Goal: Task Accomplishment & Management: Manage account settings

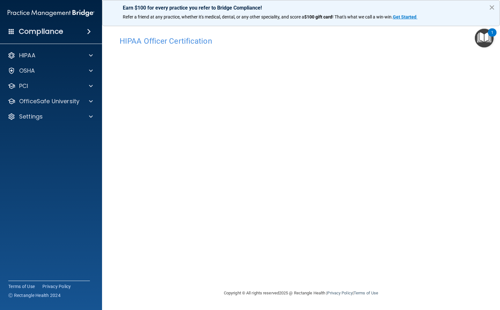
click at [490, 8] on button "×" at bounding box center [491, 7] width 6 height 10
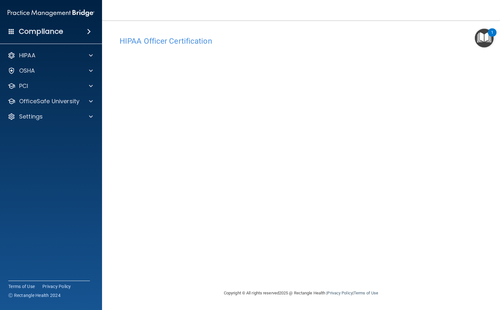
click at [375, 38] on h4 "HIPAA Officer Certification" at bounding box center [300, 41] width 363 height 8
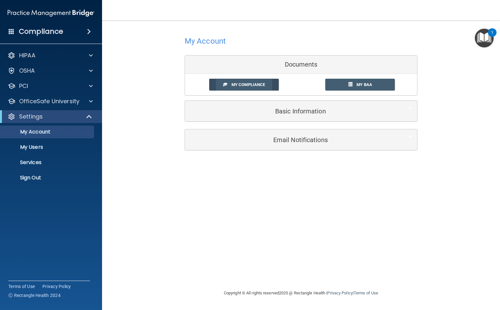
click at [267, 85] on link "My Compliance" at bounding box center [244, 85] width 70 height 12
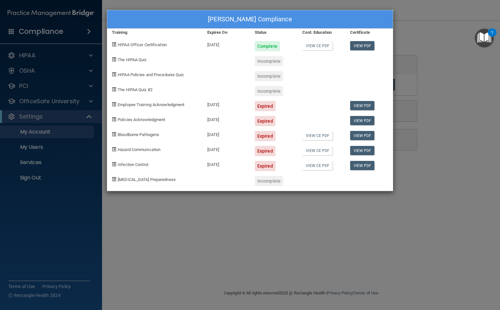
click at [266, 105] on div "Expired" at bounding box center [265, 106] width 21 height 10
click at [265, 105] on div "Expired" at bounding box center [265, 106] width 21 height 10
click at [244, 212] on div "Dr. Jonathan Vlahos's Compliance Training Expires On Status Cont. Education Cer…" at bounding box center [250, 155] width 500 height 310
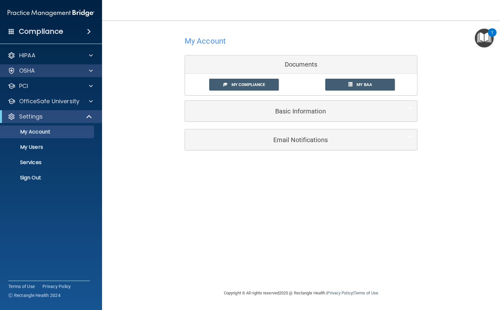
click at [91, 73] on span at bounding box center [91, 71] width 4 height 8
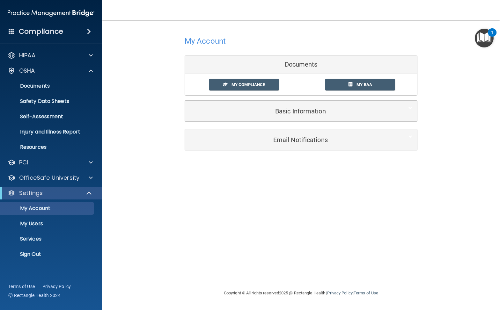
click at [126, 87] on div "My Account Documents My Compliance My Compliance My BAA Basic Information Full …" at bounding box center [301, 92] width 372 height 131
click at [352, 85] on link "My BAA" at bounding box center [360, 85] width 70 height 12
click at [248, 84] on span "My Compliance" at bounding box center [247, 84] width 33 height 5
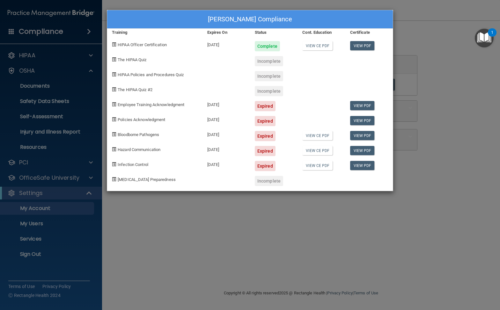
click at [267, 105] on div "Expired" at bounding box center [265, 106] width 21 height 10
click at [278, 204] on div "Dr. Jonathan Vlahos's Compliance Training Expires On Status Cont. Education Cer…" at bounding box center [250, 155] width 500 height 310
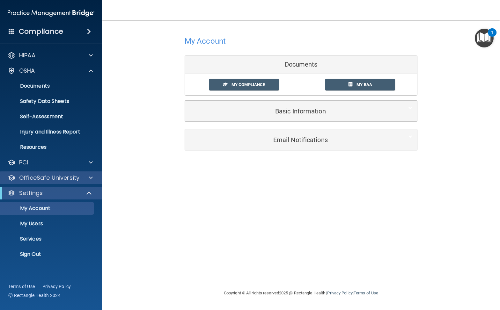
click at [84, 176] on div at bounding box center [90, 178] width 16 height 8
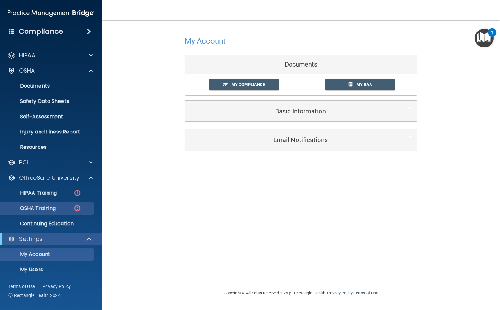
click at [69, 206] on div "OSHA Training" at bounding box center [47, 208] width 87 height 6
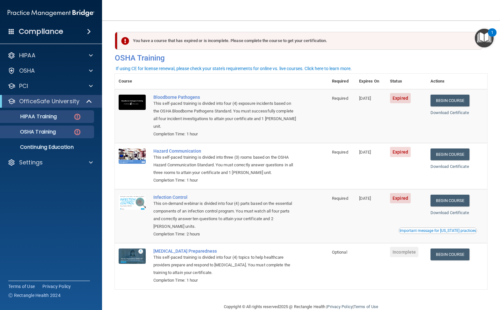
click at [69, 118] on div "HIPAA Training" at bounding box center [47, 116] width 87 height 6
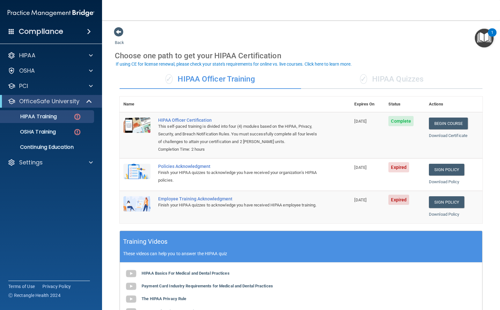
click at [402, 167] on span "Expired" at bounding box center [398, 167] width 21 height 10
click at [448, 167] on link "Sign Policy" at bounding box center [446, 170] width 35 height 12
click at [80, 135] on img at bounding box center [77, 132] width 8 height 8
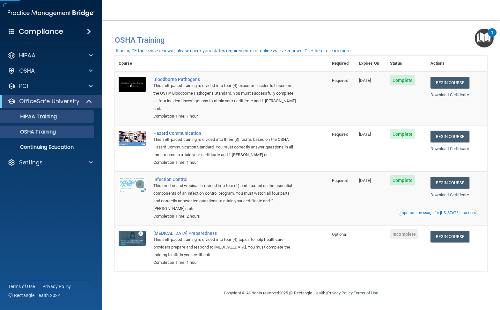
click at [76, 118] on div "HIPAA Training" at bounding box center [47, 116] width 87 height 6
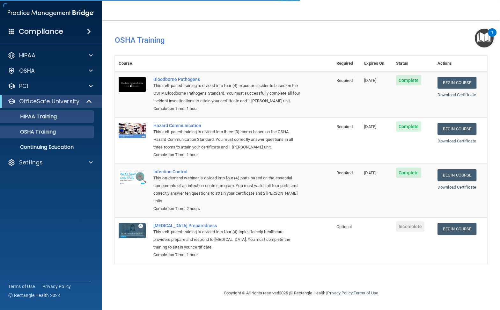
click at [74, 136] on link "OSHA Training" at bounding box center [44, 132] width 100 height 13
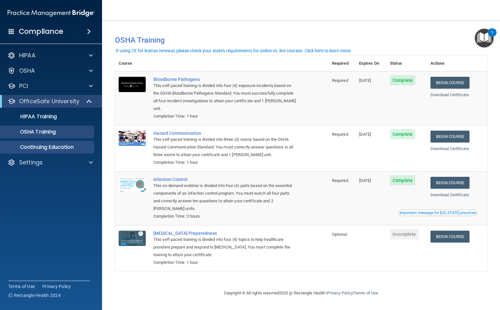
click at [75, 145] on p "Continuing Education" at bounding box center [47, 147] width 87 height 6
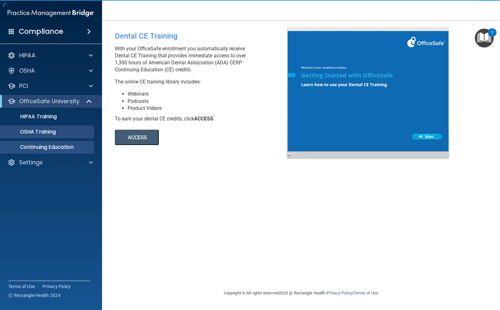
click at [74, 129] on div "OSHA Training" at bounding box center [47, 132] width 87 height 6
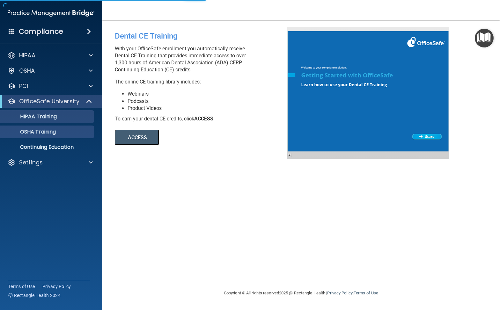
click at [72, 119] on div "HIPAA Training" at bounding box center [47, 116] width 87 height 6
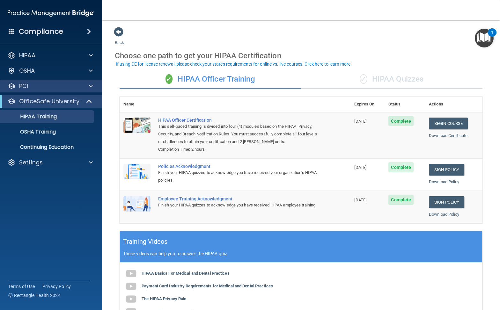
click at [74, 84] on div "PCI" at bounding box center [42, 86] width 79 height 8
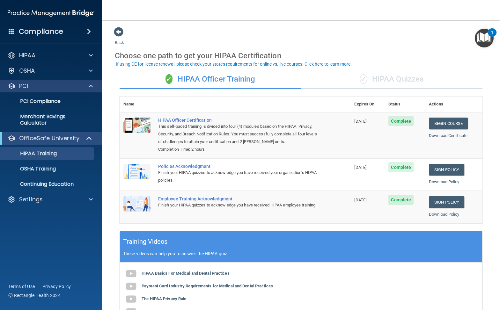
click at [74, 84] on div "PCI" at bounding box center [42, 86] width 79 height 8
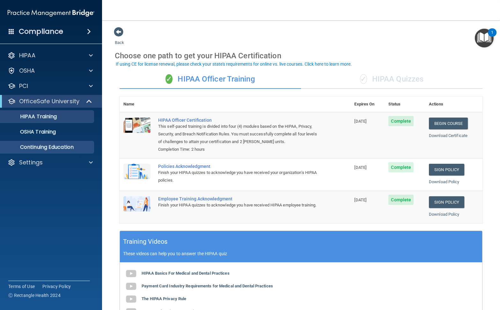
click at [65, 148] on p "Continuing Education" at bounding box center [47, 147] width 87 height 6
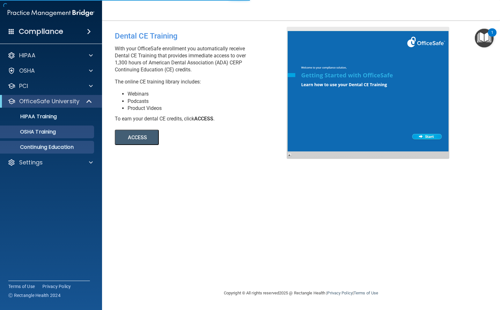
click at [61, 133] on div "OSHA Training" at bounding box center [47, 132] width 87 height 6
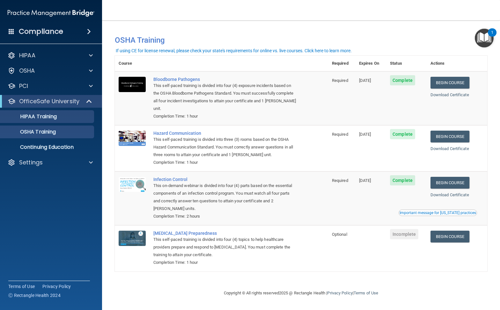
click at [74, 121] on link "HIPAA Training" at bounding box center [44, 116] width 100 height 13
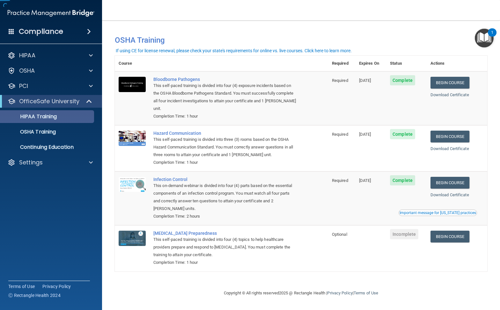
click at [74, 121] on link "HIPAA Training" at bounding box center [44, 116] width 100 height 13
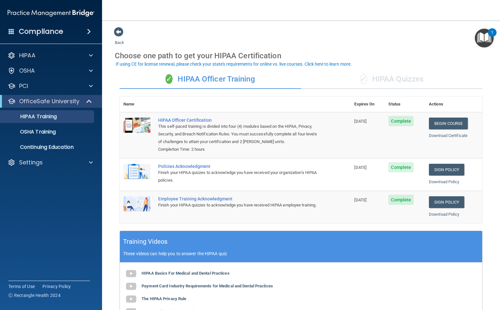
click at [66, 29] on div "Compliance" at bounding box center [51, 32] width 102 height 14
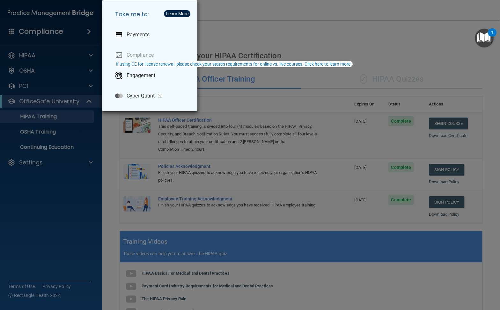
click at [252, 18] on div "Take me to: Payments Compliance Engagement Cyber Quant" at bounding box center [250, 155] width 500 height 310
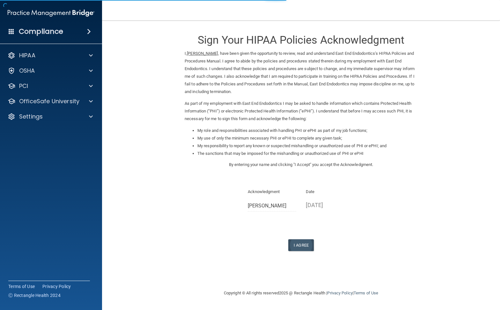
click at [300, 239] on button "I Agree" at bounding box center [300, 245] width 25 height 12
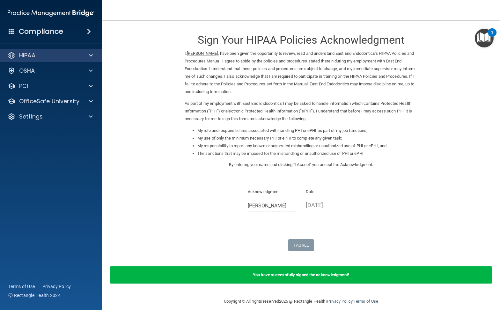
click at [90, 57] on span at bounding box center [91, 56] width 4 height 8
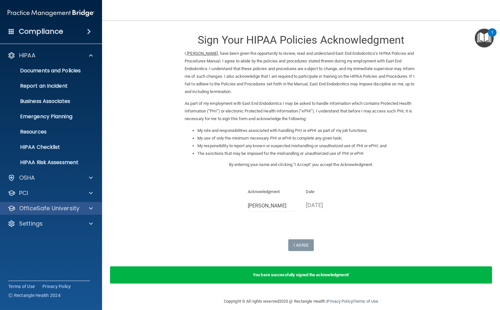
click at [83, 208] on div at bounding box center [90, 209] width 16 height 8
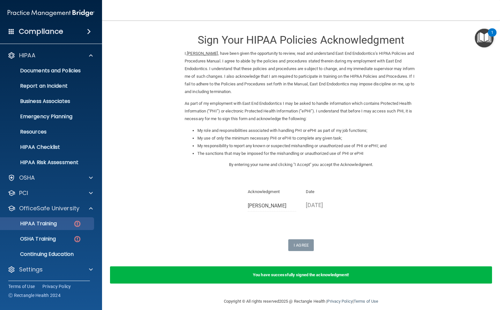
click at [76, 225] on img at bounding box center [77, 224] width 8 height 8
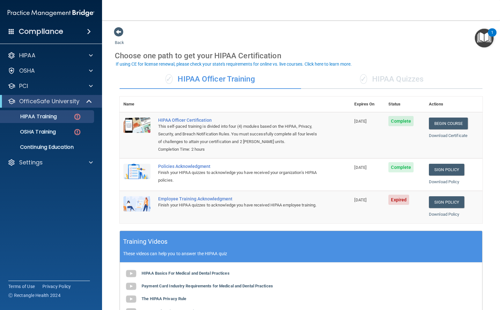
click at [396, 196] on span "Expired" at bounding box center [398, 200] width 21 height 10
click at [440, 197] on link "Sign Policy" at bounding box center [446, 202] width 35 height 12
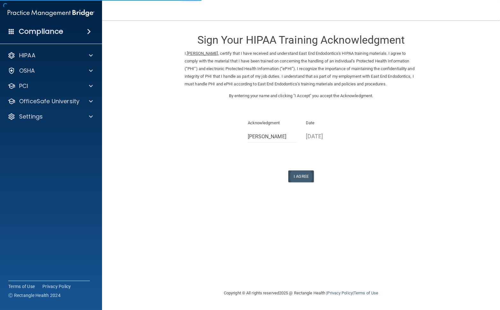
click at [305, 181] on button "I Agree" at bounding box center [300, 176] width 25 height 12
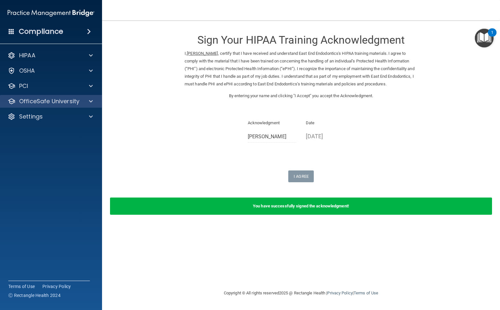
click at [87, 104] on div at bounding box center [90, 102] width 16 height 8
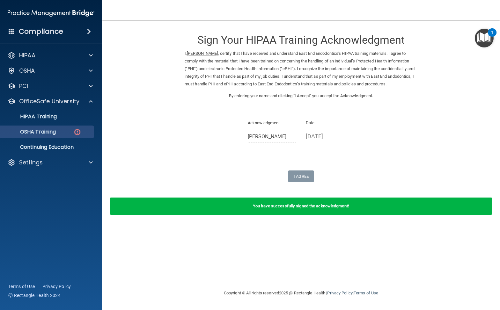
click at [84, 130] on div "OSHA Training" at bounding box center [47, 132] width 87 height 6
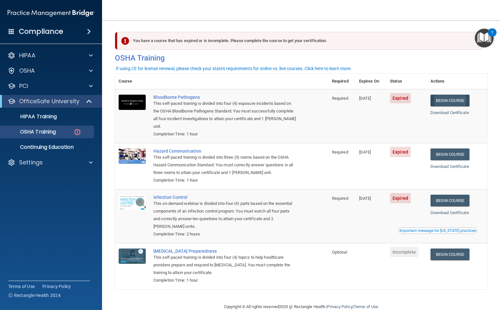
click at [462, 97] on link "Begin Course" at bounding box center [449, 101] width 39 height 12
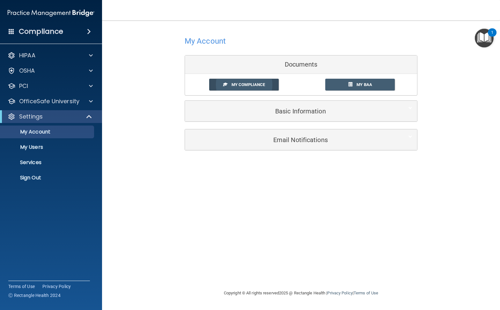
click at [265, 84] on span "My Compliance" at bounding box center [247, 84] width 33 height 5
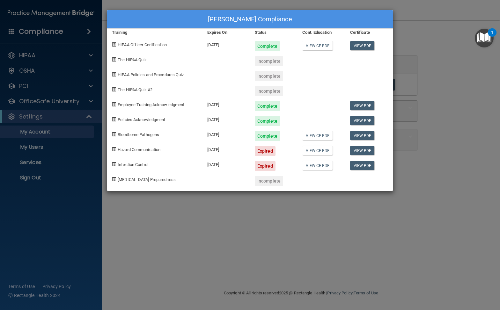
click at [169, 212] on div "Dr. Jonathan Vlahos's Compliance Training Expires On Status Cont. Education Cer…" at bounding box center [250, 155] width 500 height 310
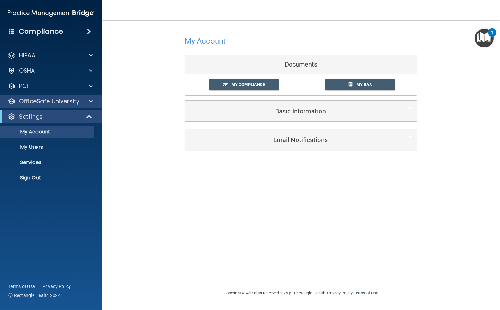
click at [79, 100] on div "OfficeSafe University" at bounding box center [42, 102] width 79 height 8
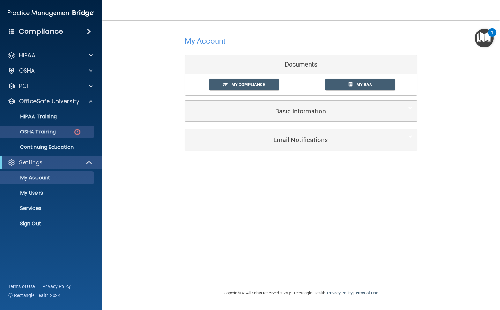
click at [75, 134] on img at bounding box center [77, 132] width 8 height 8
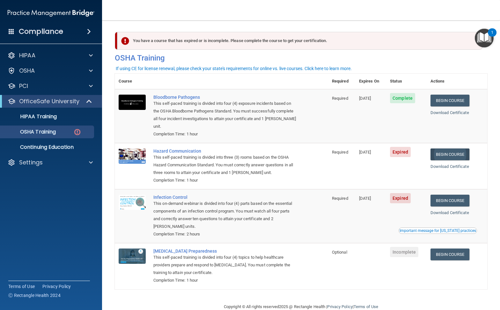
click at [452, 148] on link "Begin Course" at bounding box center [449, 154] width 39 height 12
click at [441, 148] on link "Begin Course" at bounding box center [449, 154] width 39 height 12
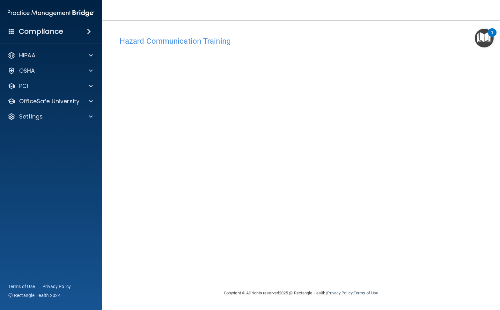
click at [483, 40] on img "Open Resource Center, 1 new notification" at bounding box center [483, 38] width 19 height 19
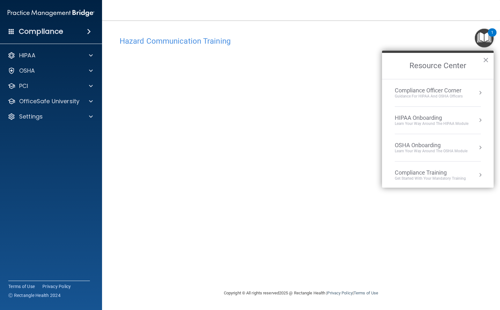
click at [430, 40] on h4 "Hazard Communication Training" at bounding box center [300, 41] width 363 height 8
click at [485, 58] on button "×" at bounding box center [485, 60] width 6 height 10
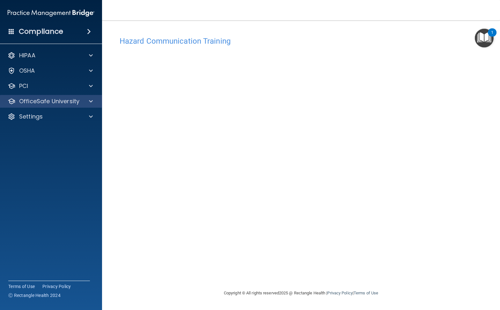
click at [95, 104] on div at bounding box center [90, 102] width 16 height 8
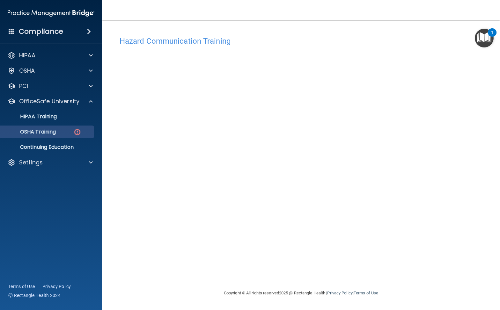
click at [84, 133] on div "OSHA Training" at bounding box center [47, 132] width 87 height 6
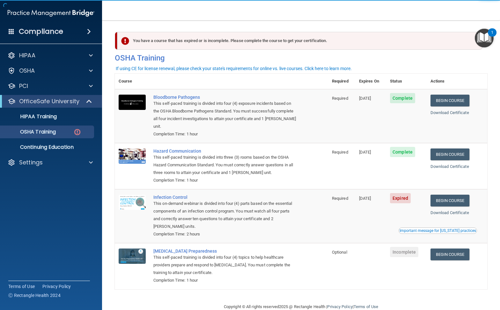
click at [407, 193] on span "Expired" at bounding box center [400, 198] width 21 height 10
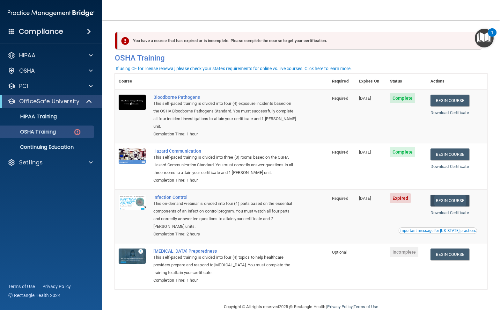
click at [448, 195] on link "Begin Course" at bounding box center [449, 201] width 39 height 12
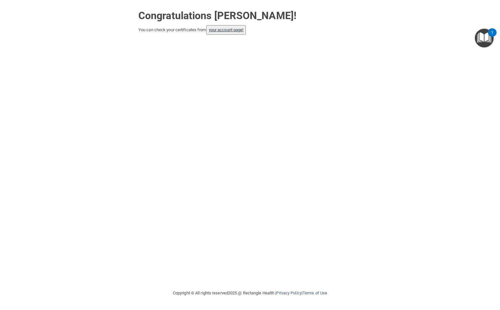
click at [242, 31] on link "your account page!" at bounding box center [226, 29] width 35 height 5
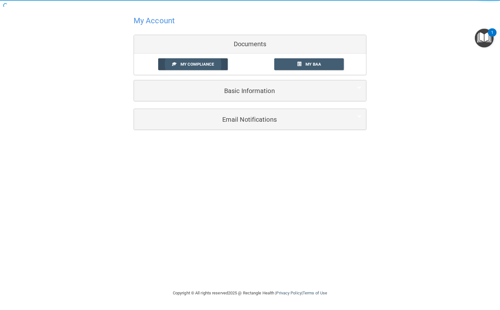
click at [216, 66] on link "My Compliance" at bounding box center [193, 64] width 70 height 12
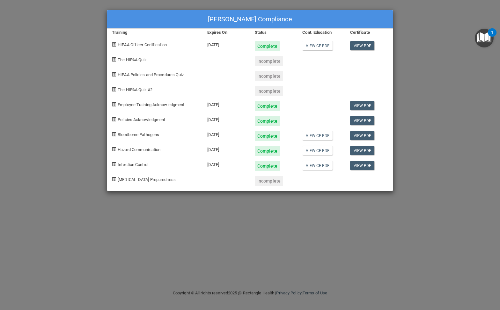
click at [394, 46] on div "Dr. Jonathan Vlahos's Compliance Training Expires On Status Cont. Education Cer…" at bounding box center [250, 155] width 500 height 310
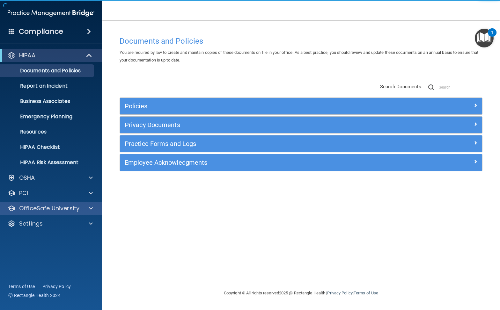
click at [59, 207] on p "OfficeSafe University" at bounding box center [49, 209] width 60 height 8
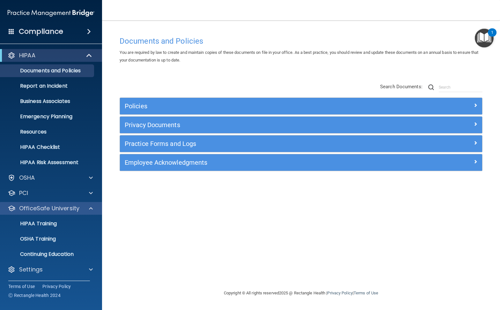
click at [76, 210] on p "OfficeSafe University" at bounding box center [49, 209] width 60 height 8
click at [91, 207] on span at bounding box center [91, 209] width 4 height 8
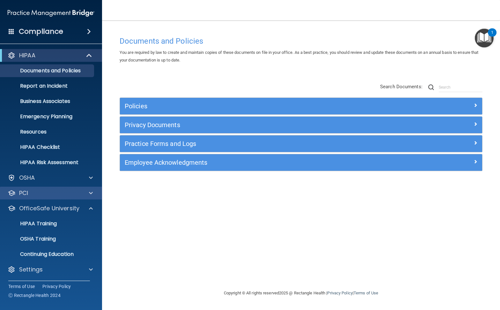
click at [91, 197] on span at bounding box center [91, 193] width 4 height 8
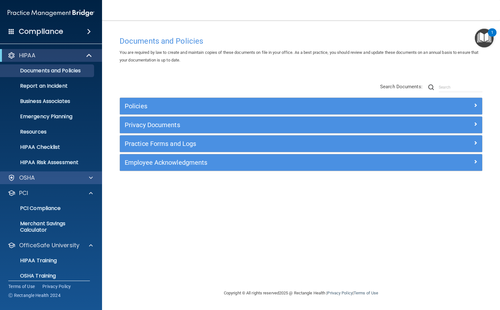
click at [90, 183] on div "OSHA" at bounding box center [51, 177] width 102 height 13
click at [90, 30] on span at bounding box center [89, 32] width 4 height 8
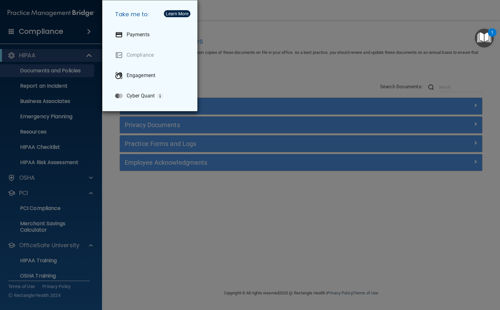
click at [88, 32] on div "Take me to: Payments Compliance Engagement Cyber Quant" at bounding box center [250, 155] width 500 height 310
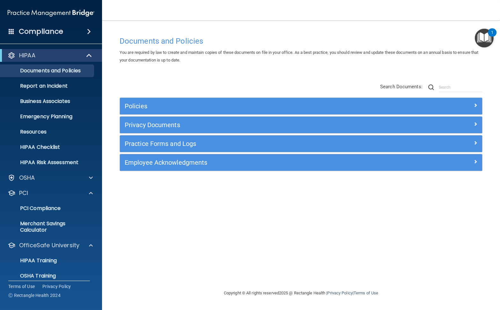
click at [14, 34] on span at bounding box center [12, 31] width 6 height 6
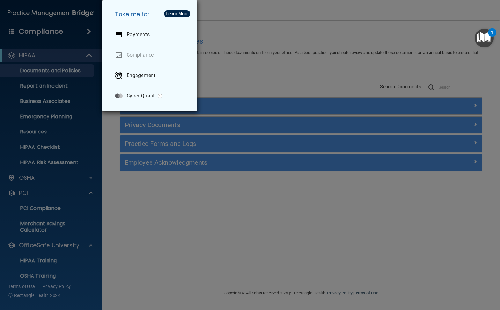
click at [14, 34] on div "Take me to: Payments Compliance Engagement Cyber Quant" at bounding box center [250, 155] width 500 height 310
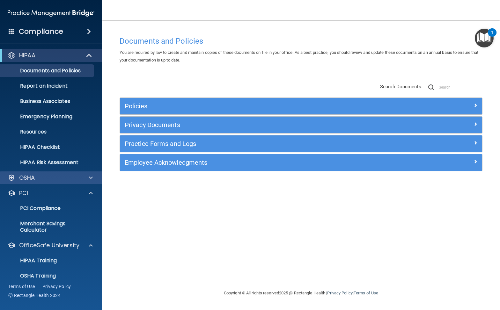
click at [49, 177] on div "OSHA" at bounding box center [42, 178] width 79 height 8
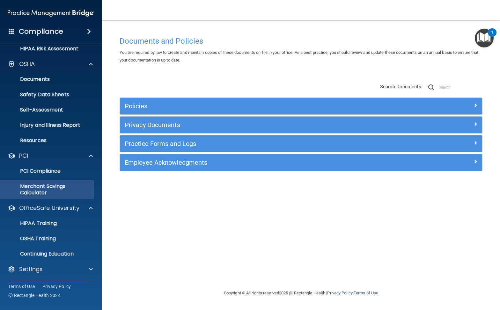
scroll to position [114, 0]
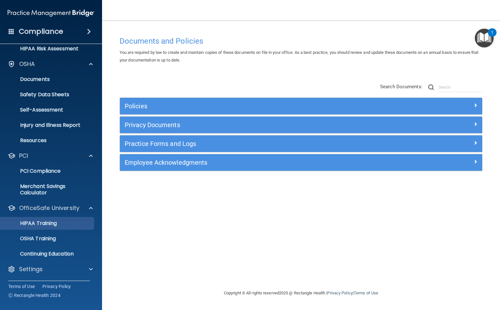
click at [56, 226] on p "HIPAA Training" at bounding box center [30, 223] width 53 height 6
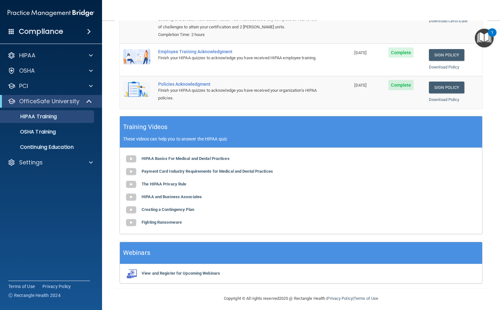
scroll to position [114, 0]
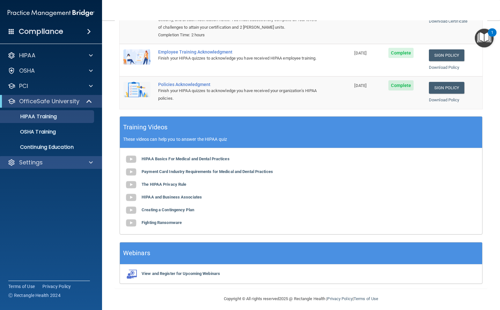
click at [89, 161] on span at bounding box center [91, 163] width 4 height 8
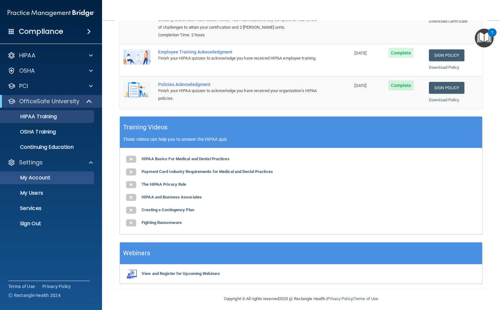
click at [65, 179] on p "My Account" at bounding box center [47, 178] width 87 height 6
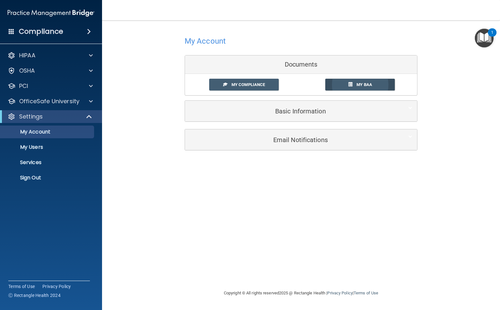
click at [357, 85] on span "My BAA" at bounding box center [364, 84] width 16 height 5
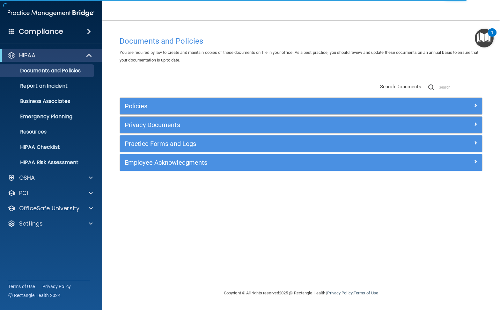
click at [90, 56] on span at bounding box center [89, 56] width 5 height 8
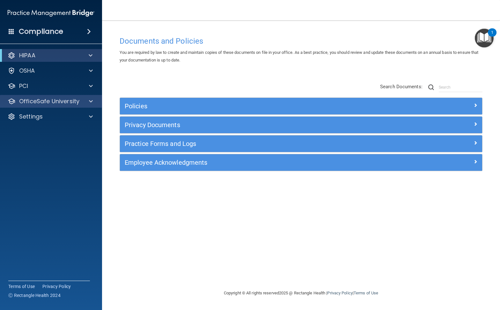
click at [85, 102] on div at bounding box center [90, 102] width 16 height 8
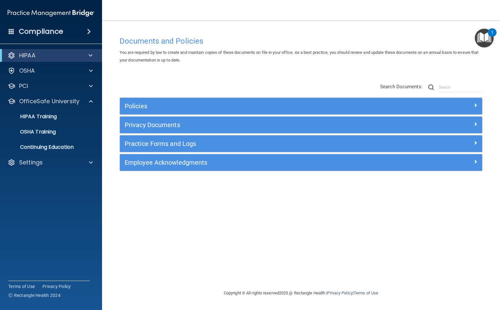
click at [172, 146] on h5 "Practice Forms and Logs" at bounding box center [256, 143] width 262 height 7
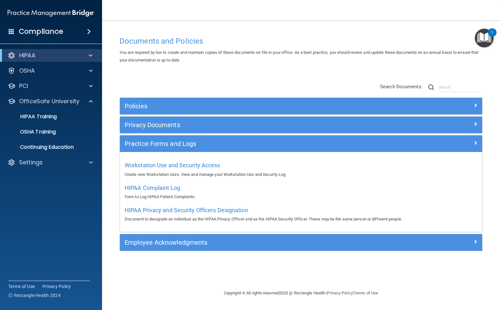
click at [171, 129] on div "Privacy Documents" at bounding box center [255, 125] width 271 height 10
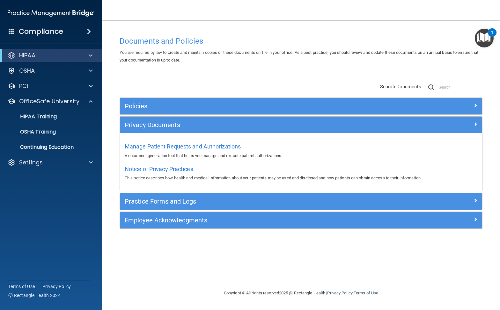
click at [169, 113] on div "Policies" at bounding box center [301, 106] width 362 height 17
click at [167, 107] on h5 "Policies" at bounding box center [256, 106] width 262 height 7
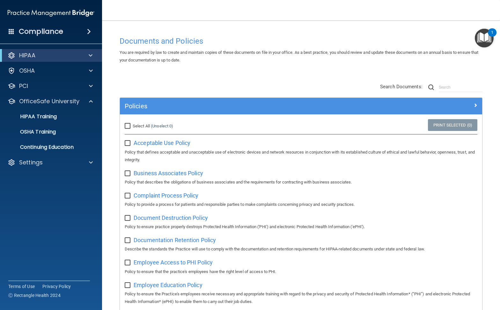
click at [167, 107] on h5 "Policies" at bounding box center [256, 106] width 262 height 7
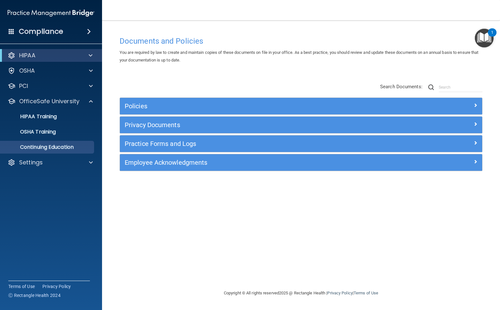
click at [86, 150] on p "Continuing Education" at bounding box center [47, 147] width 87 height 6
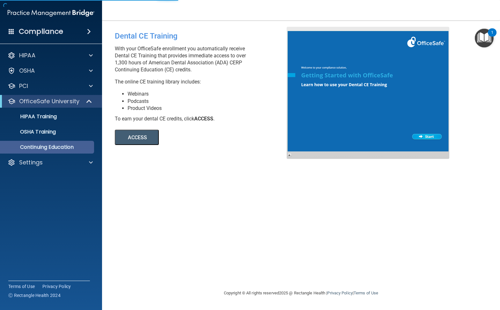
click at [87, 149] on p "Continuing Education" at bounding box center [47, 147] width 87 height 6
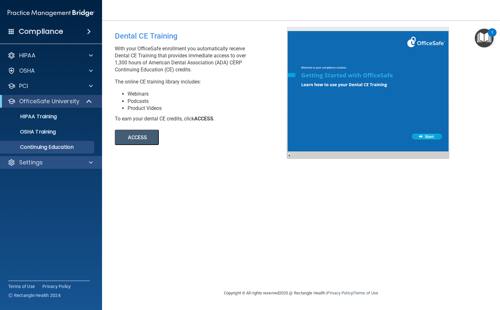
click at [90, 160] on span at bounding box center [91, 163] width 4 height 8
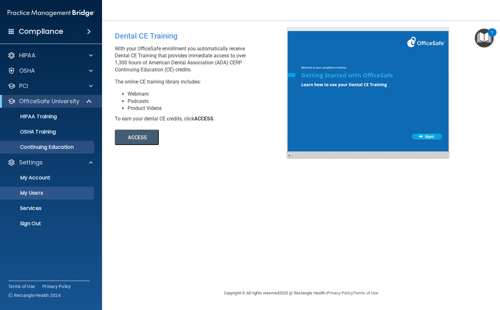
click at [48, 194] on p "My Users" at bounding box center [47, 193] width 87 height 6
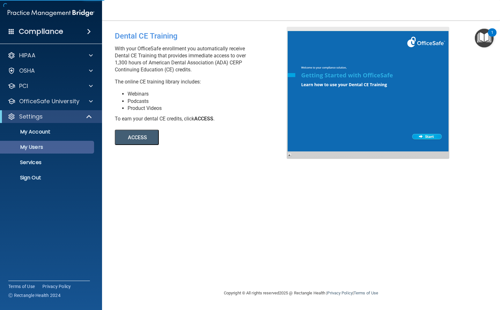
select select "20"
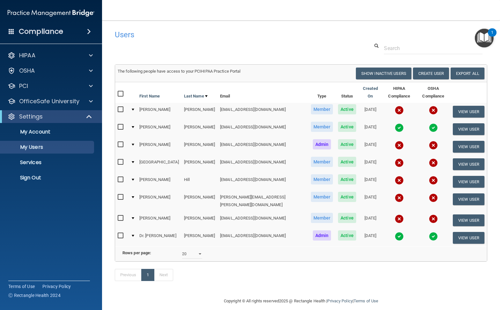
click at [348, 249] on div "Rows per page: 10 20 30 40 all" at bounding box center [301, 254] width 376 height 10
click at [464, 74] on link "Export All" at bounding box center [467, 74] width 34 height 12
click at [121, 107] on input "checkbox" at bounding box center [121, 109] width 7 height 5
checkbox input "true"
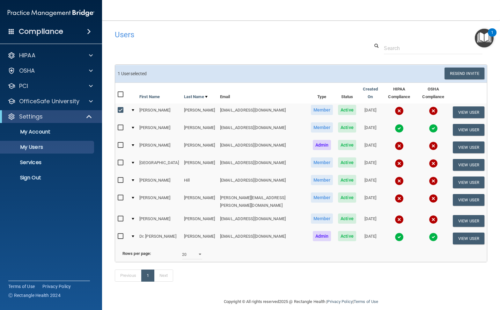
click at [121, 143] on input "checkbox" at bounding box center [121, 145] width 7 height 5
checkbox input "true"
click at [120, 160] on input "checkbox" at bounding box center [121, 162] width 7 height 5
checkbox input "true"
click at [119, 178] on input "checkbox" at bounding box center [121, 180] width 7 height 5
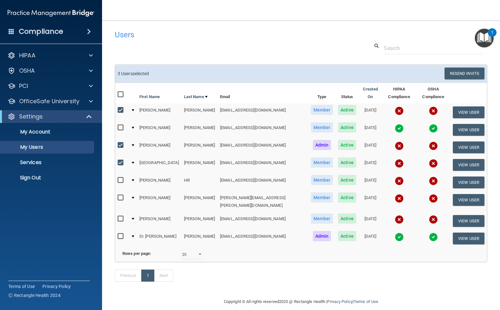
checkbox input "true"
click at [121, 195] on input "checkbox" at bounding box center [121, 197] width 7 height 5
checkbox input "true"
click at [121, 216] on input "checkbox" at bounding box center [121, 218] width 7 height 5
checkbox input "true"
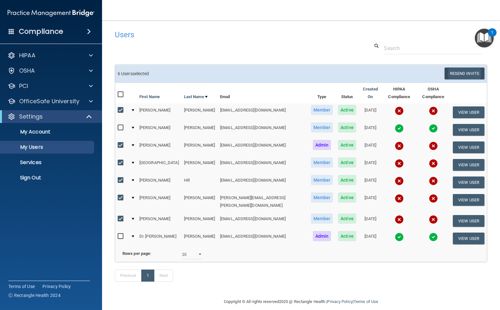
click at [460, 70] on button "Resend Invite" at bounding box center [464, 74] width 40 height 12
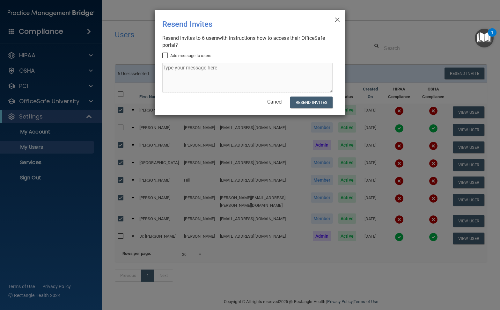
click at [164, 58] on input "Add message to users" at bounding box center [165, 55] width 7 height 5
checkbox input "true"
click at [180, 75] on textarea at bounding box center [247, 78] width 170 height 30
type textarea "Get to it! good times await."
click at [302, 102] on button "Resend Invites" at bounding box center [311, 103] width 42 height 12
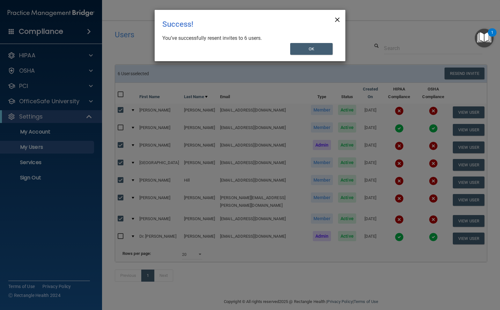
click at [338, 21] on span "×" at bounding box center [337, 18] width 6 height 13
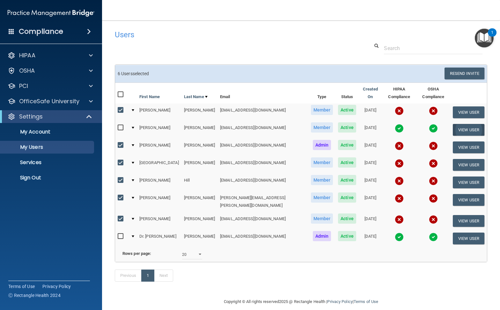
click at [462, 124] on button "View User" at bounding box center [468, 130] width 32 height 12
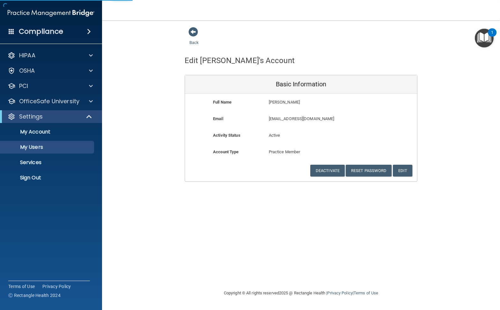
select select "20"
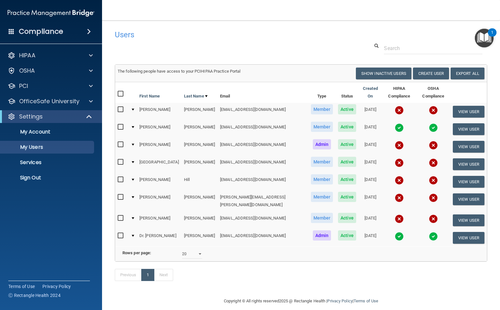
click at [394, 123] on img at bounding box center [398, 127] width 9 height 9
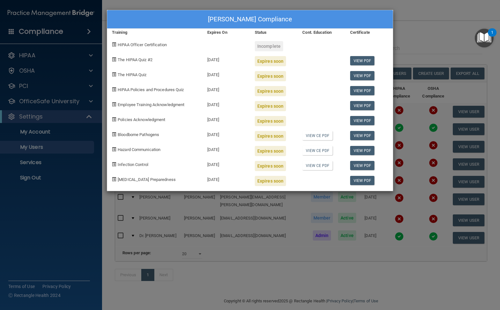
click at [404, 112] on div "Tiffany Embry's Compliance Training Expires On Status Cont. Education Certifica…" at bounding box center [250, 155] width 500 height 310
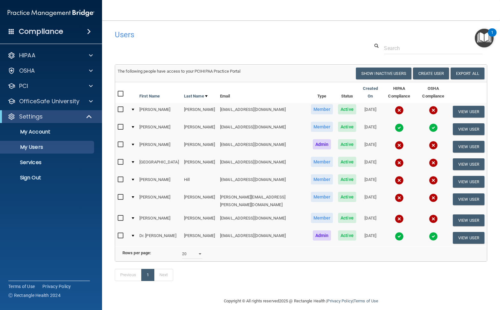
click at [120, 125] on input "checkbox" at bounding box center [121, 127] width 7 height 5
checkbox input "true"
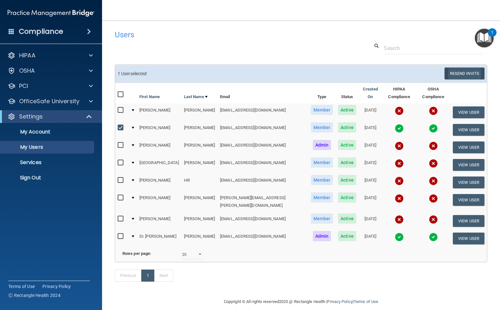
click at [465, 75] on button "Resend Invite" at bounding box center [464, 74] width 40 height 12
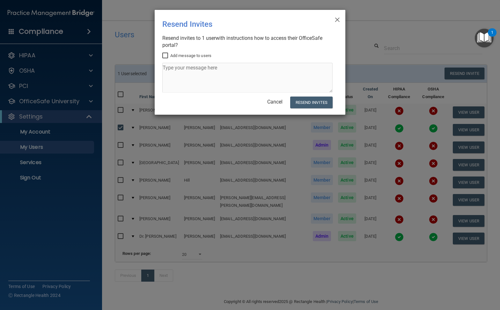
click at [175, 56] on label "Add message to users" at bounding box center [186, 56] width 49 height 8
click at [170, 56] on input "Add message to users" at bounding box center [165, 55] width 7 height 5
checkbox input "true"
click at [308, 100] on button "Resend Invites" at bounding box center [311, 103] width 42 height 12
click at [338, 20] on span "×" at bounding box center [337, 18] width 6 height 13
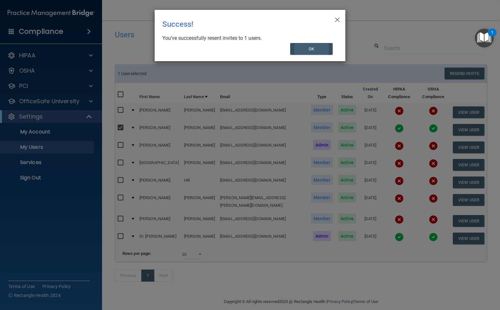
click at [318, 48] on button "OK" at bounding box center [311, 49] width 43 height 12
